Goal: Information Seeking & Learning: Learn about a topic

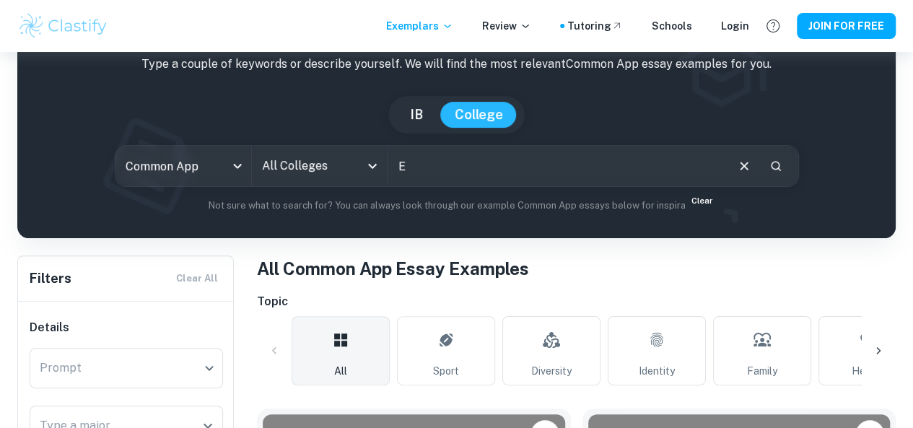
scroll to position [87, 0]
type input "EE Business management"
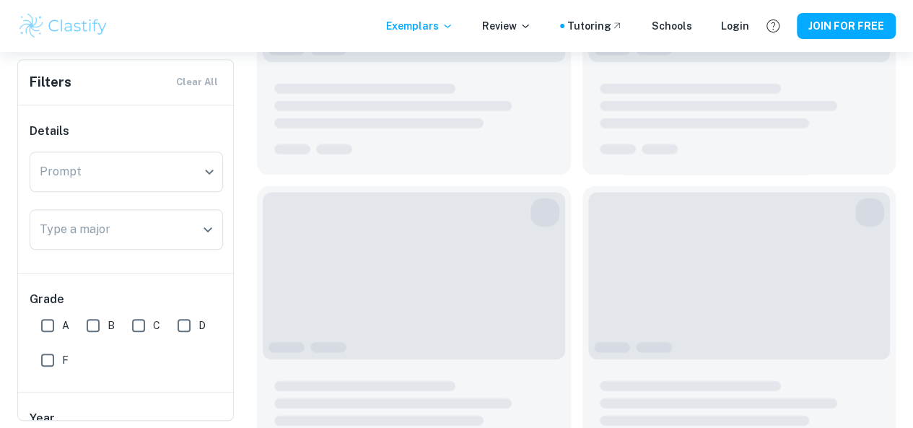
scroll to position [621, 0]
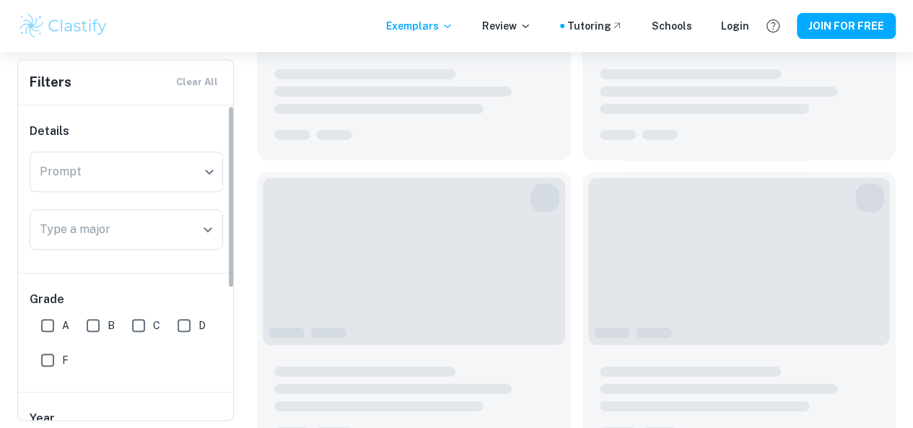
click at [38, 327] on input "A" at bounding box center [47, 325] width 29 height 29
click at [51, 327] on input "A" at bounding box center [47, 325] width 29 height 29
click at [53, 328] on input "A" at bounding box center [47, 325] width 29 height 29
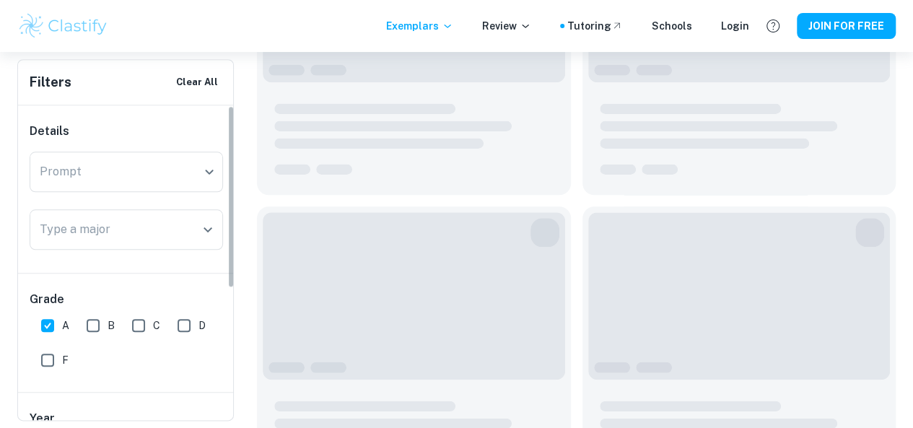
click at [53, 328] on input "A" at bounding box center [47, 325] width 29 height 29
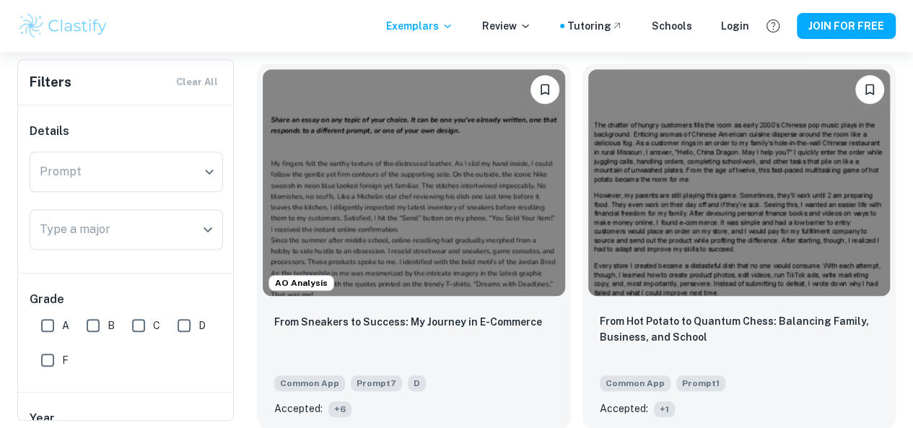
scroll to position [433, 0]
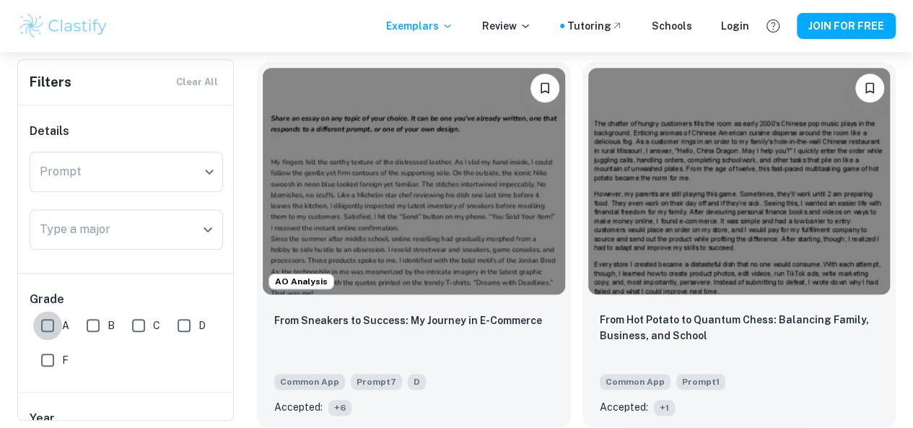
click at [58, 318] on input "A" at bounding box center [47, 325] width 29 height 29
checkbox input "true"
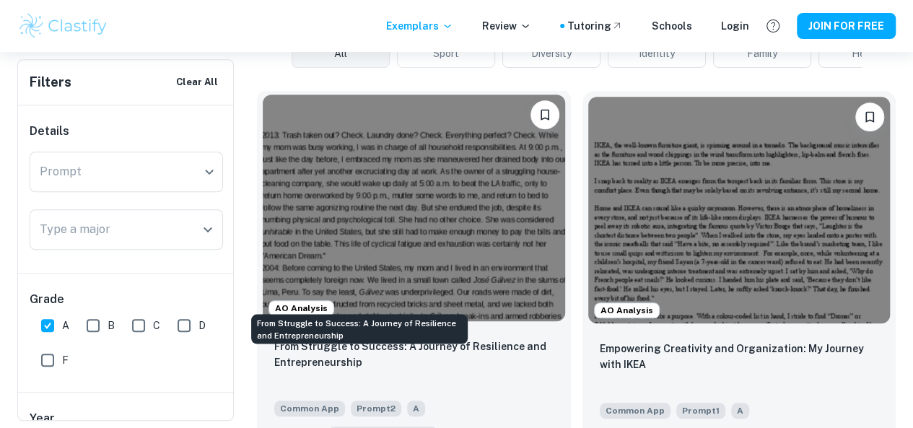
scroll to position [439, 0]
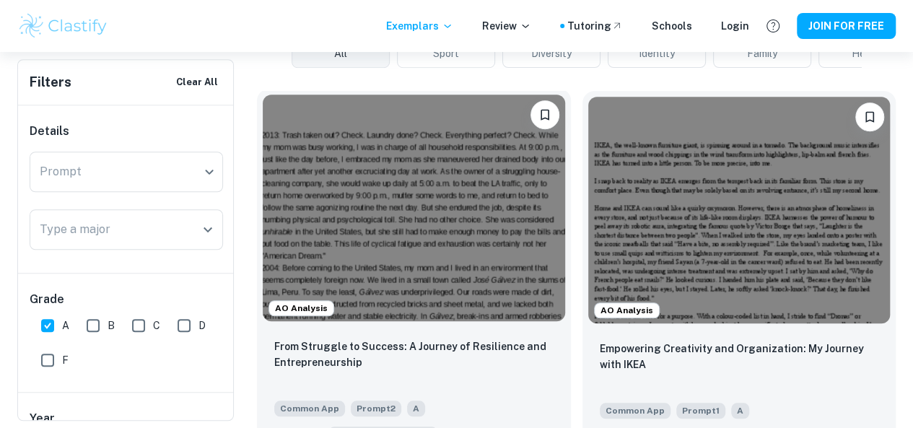
click at [359, 178] on img at bounding box center [414, 208] width 302 height 227
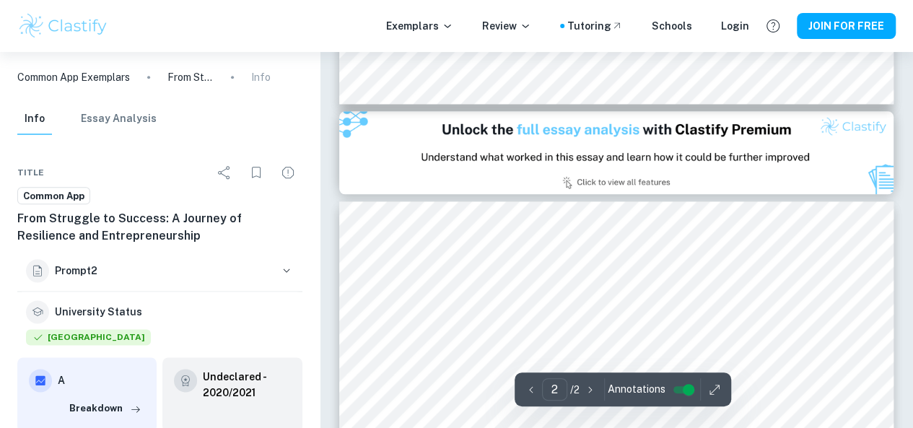
type input "1"
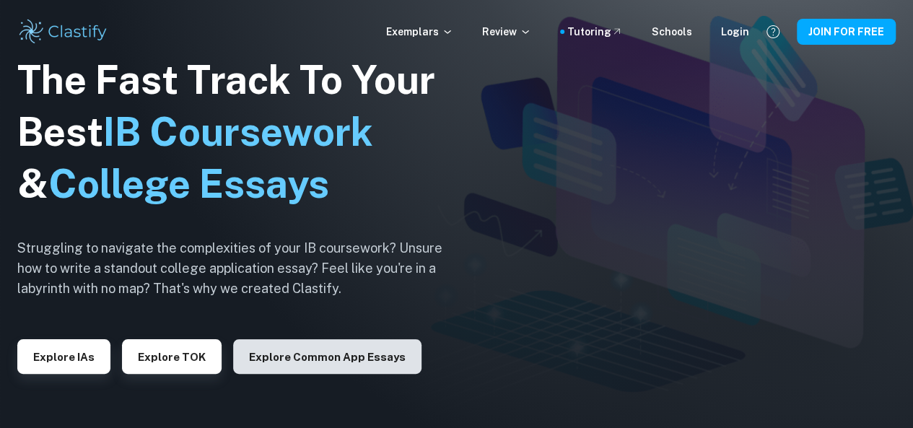
click at [336, 354] on button "Explore Common App essays" at bounding box center [327, 356] width 188 height 35
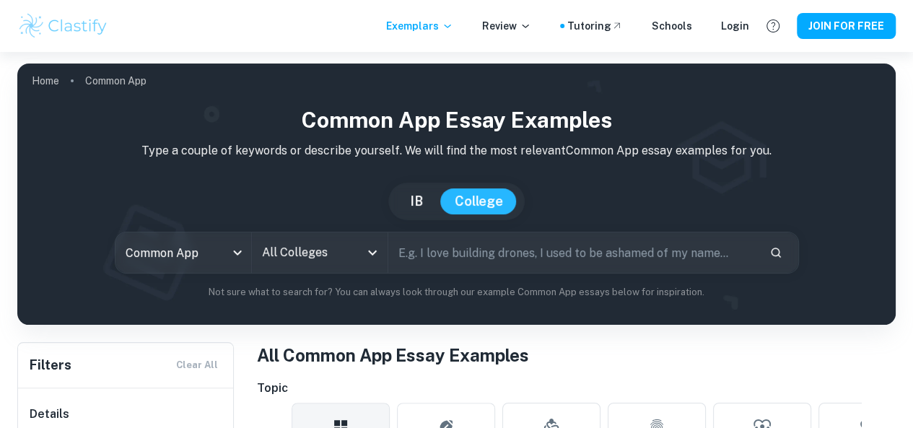
scroll to position [101, 0]
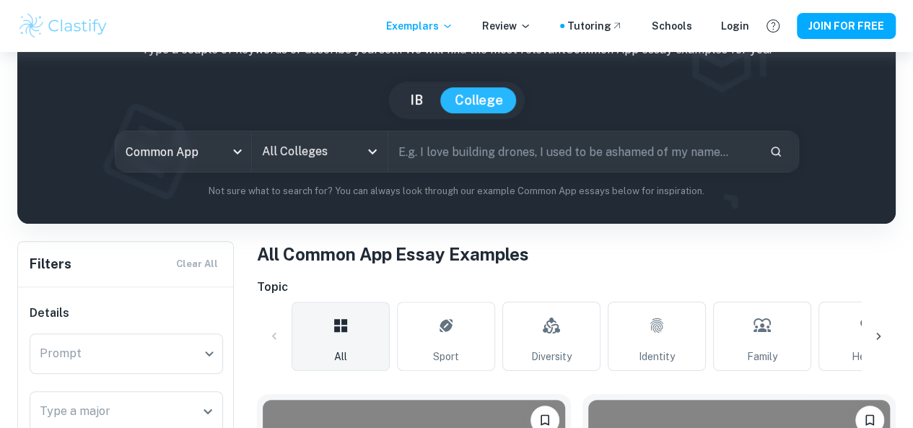
click at [424, 99] on button "IB" at bounding box center [416, 100] width 42 height 26
type input "ia"
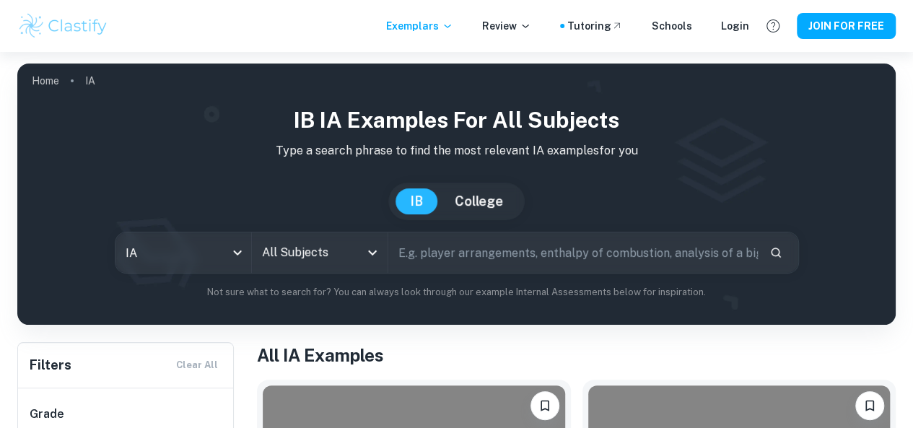
click at [434, 265] on input "text" at bounding box center [572, 252] width 369 height 40
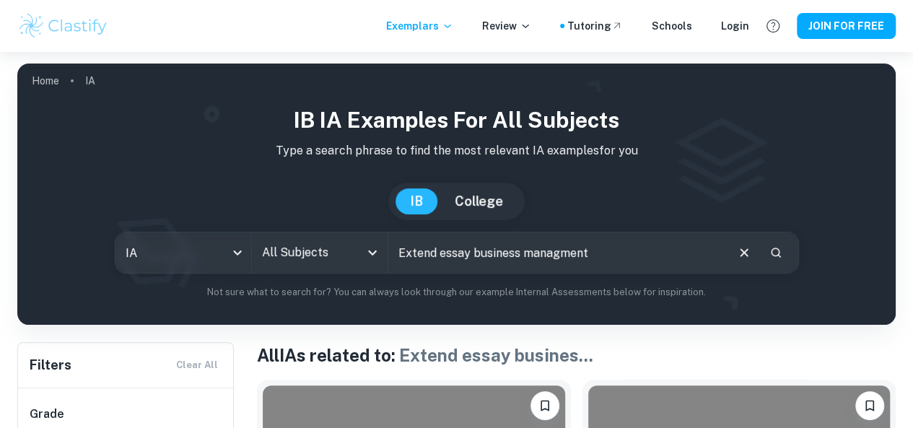
click at [477, 260] on input "Extend essay business managment" at bounding box center [556, 252] width 336 height 40
type input "EE business managment"
click at [381, 249] on icon "Open" at bounding box center [372, 252] width 17 height 17
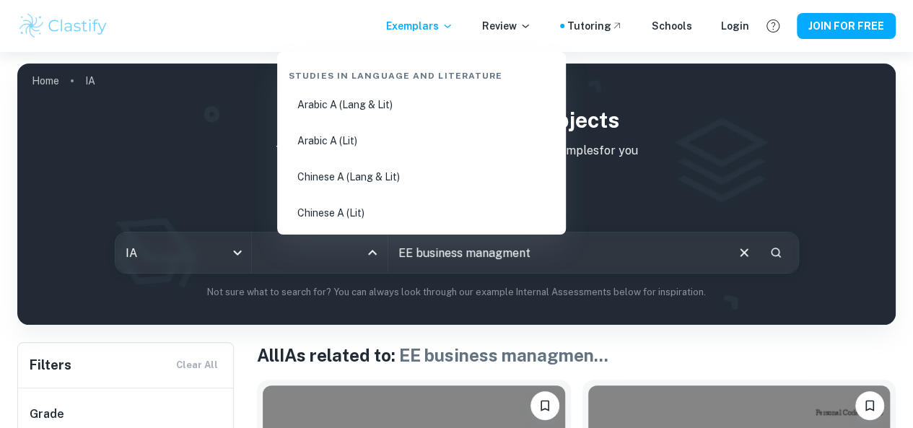
click at [323, 18] on div "Exemplars Review Tutoring Schools Login JOIN FOR FREE" at bounding box center [456, 26] width 913 height 29
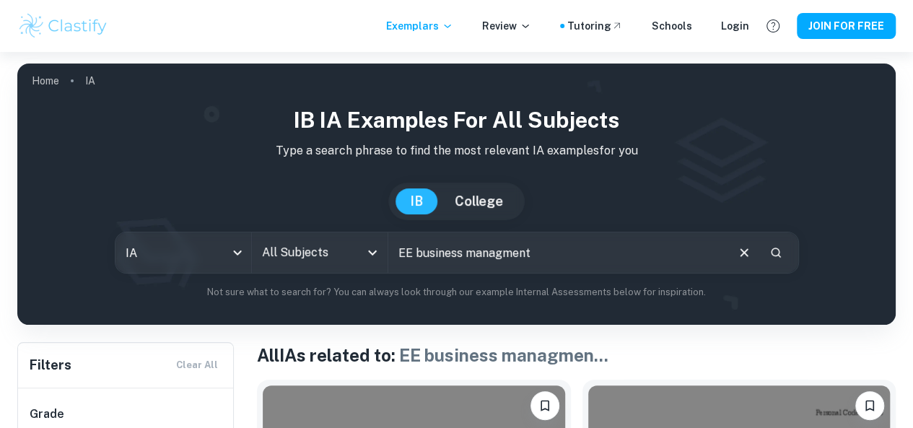
click at [571, 248] on input "EE business managment" at bounding box center [556, 252] width 336 height 40
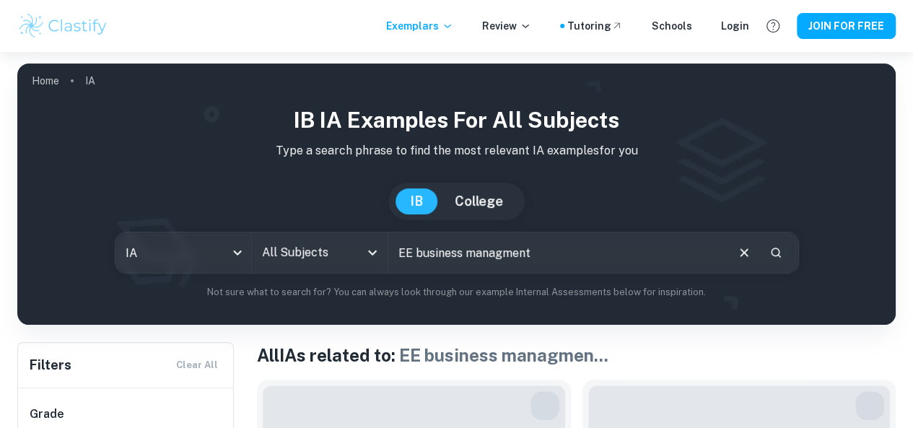
click at [769, 250] on icon "Search" at bounding box center [775, 252] width 13 height 13
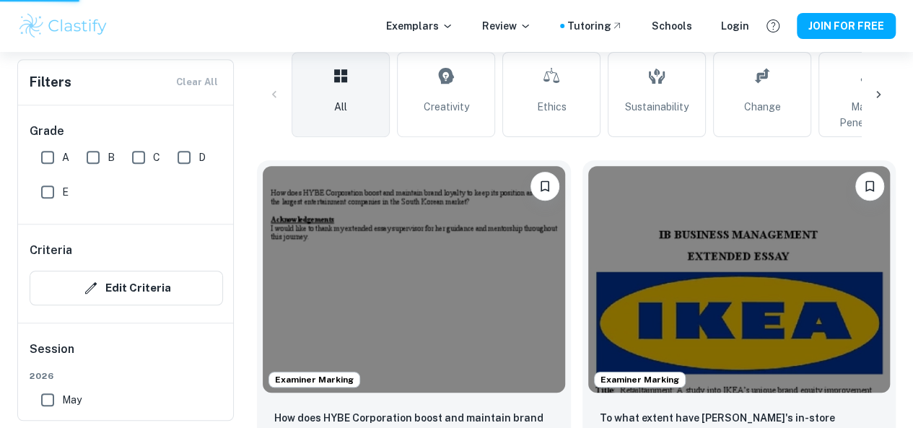
scroll to position [351, 0]
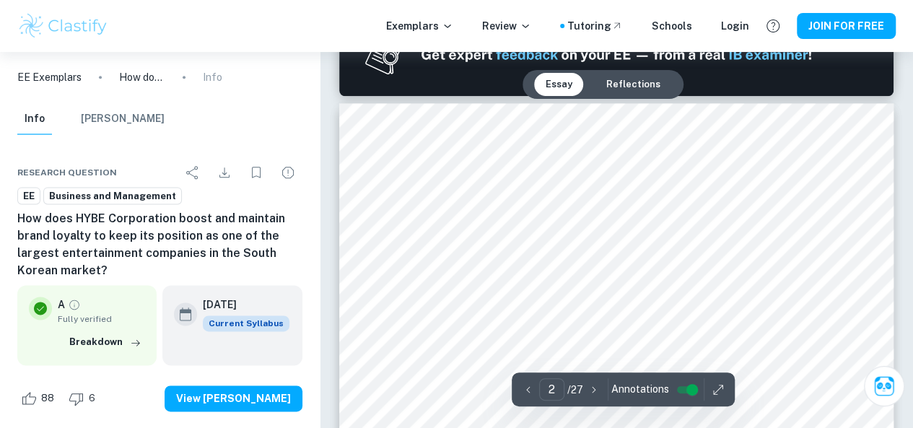
scroll to position [821, 0]
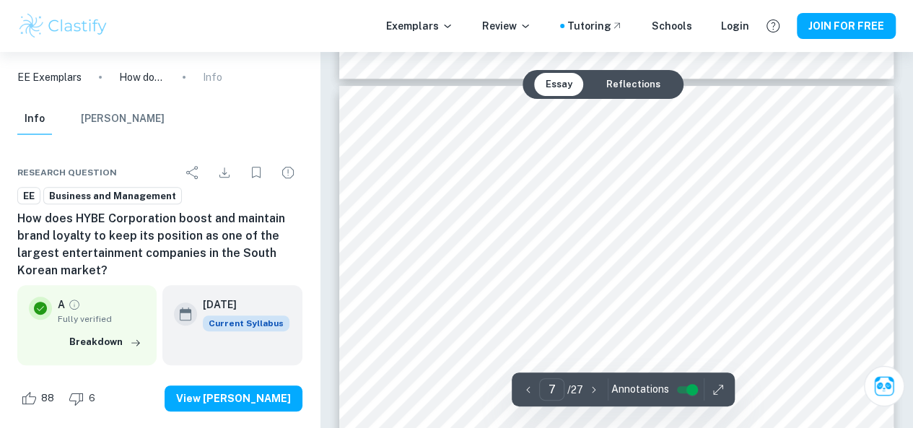
type input "8"
